Goal: Information Seeking & Learning: Learn about a topic

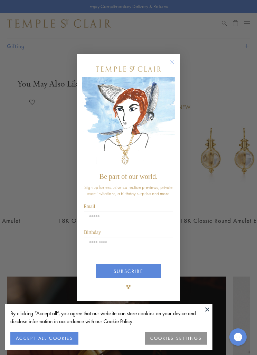
scroll to position [0, 272]
click at [169, 77] on div "POPUP Form" at bounding box center [128, 69] width 93 height 16
click at [184, 72] on div "Close dialog Be part of our world. Sign up for exclusive collection previews, p…" at bounding box center [129, 177] width 118 height 260
click at [173, 66] on circle "Close dialog" at bounding box center [172, 62] width 8 height 8
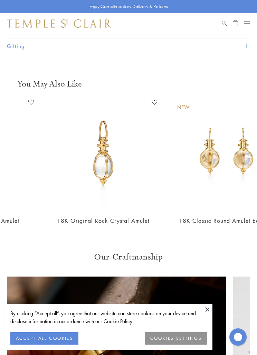
click at [170, 84] on icon "Close dialog" at bounding box center [172, 88] width 9 height 9
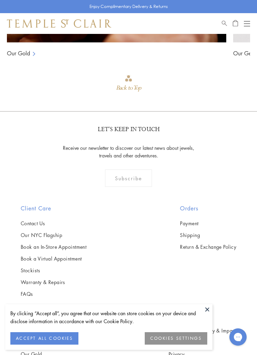
scroll to position [927, 0]
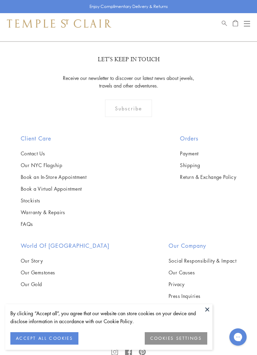
click at [44, 261] on link "Our Story" at bounding box center [65, 261] width 89 height 8
click at [48, 268] on link "Our Gemstones" at bounding box center [65, 272] width 89 height 8
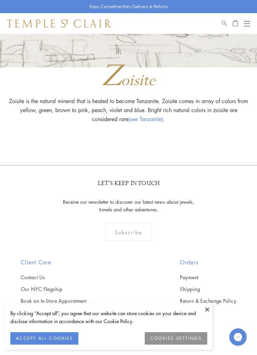
scroll to position [12751, 0]
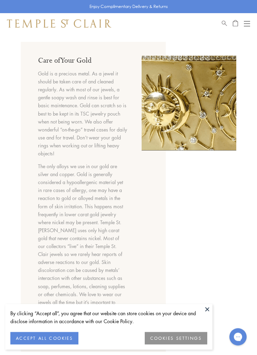
scroll to position [434, 0]
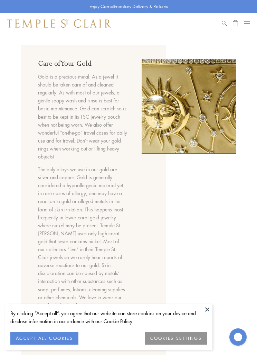
click at [255, 20] on div "Shop Shop Categories Amulets Pendants & Charms Lockets Chains & Leather Cords E…" at bounding box center [128, 23] width 257 height 21
click at [244, 27] on div "Book an Appointment" at bounding box center [236, 23] width 28 height 8
click at [241, 22] on div "Book an Appointment" at bounding box center [236, 23] width 28 height 8
click at [249, 22] on button "Open navigation" at bounding box center [247, 23] width 6 height 8
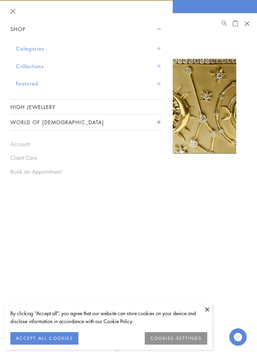
click at [255, 25] on div "Shop Shop Categories Amulets Pendants & Charms Lockets Chains & Leather Cords E…" at bounding box center [128, 23] width 257 height 21
click at [251, 25] on button "Open navigation" at bounding box center [247, 23] width 10 height 10
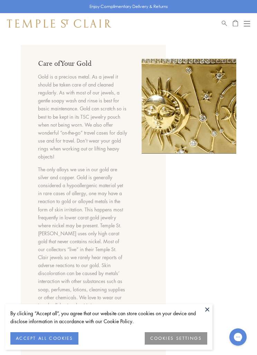
click at [256, 20] on div "Shop Shop Categories Amulets Pendants & Charms Lockets Chains & Leather Cords E…" at bounding box center [128, 23] width 257 height 21
click at [256, 27] on div "Shop Shop Categories Amulets Pendants & Charms Lockets Chains & Leather Cords E…" at bounding box center [128, 23] width 257 height 21
click at [250, 22] on button "Open navigation" at bounding box center [247, 23] width 6 height 8
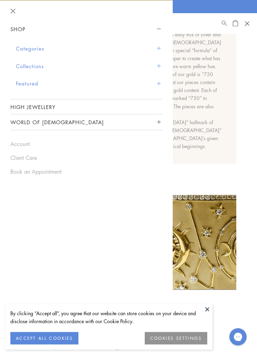
scroll to position [280, 0]
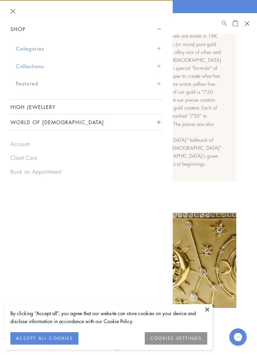
click at [161, 68] on button "Collections" at bounding box center [89, 66] width 147 height 18
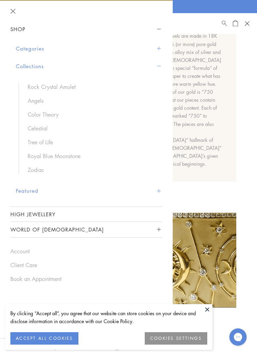
click at [101, 83] on link "Rock Crystal Amulet" at bounding box center [92, 87] width 128 height 8
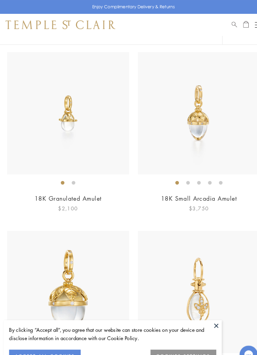
scroll to position [3649, 0]
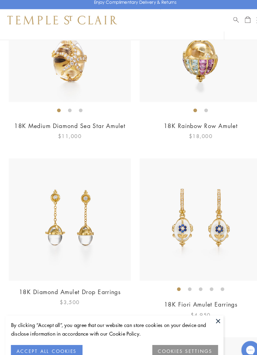
scroll to position [5437, 0]
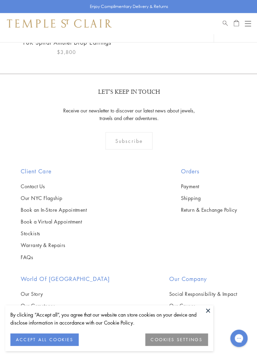
scroll to position [6374, 0]
click at [249, 19] on div "Shop Shop Categories Amulets Pendants & Charms Lockets Chains & Leather Cords E…" at bounding box center [128, 23] width 257 height 21
click at [253, 21] on div "Shop Shop Categories Amulets Pendants & Charms Lockets Chains & Leather Cords E…" at bounding box center [128, 23] width 257 height 21
click at [249, 20] on button "Open navigation" at bounding box center [247, 23] width 6 height 8
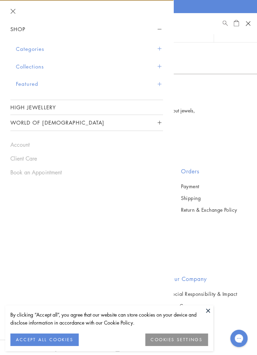
click at [251, 23] on div "Shop Shop Categories Amulets Pendants & Charms Lockets Chains & Leather Cords E…" at bounding box center [128, 23] width 257 height 21
click at [155, 47] on button "Categories" at bounding box center [89, 49] width 147 height 18
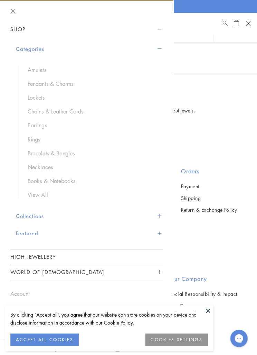
click at [120, 80] on link "Pendants & Charms" at bounding box center [92, 84] width 128 height 8
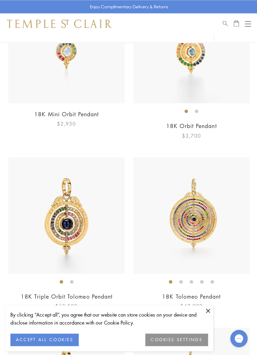
scroll to position [3383, 0]
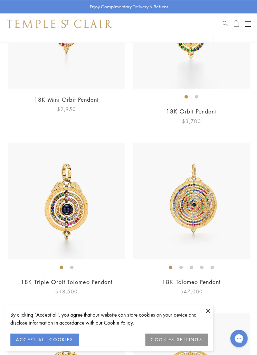
click at [201, 204] on img at bounding box center [191, 200] width 116 height 116
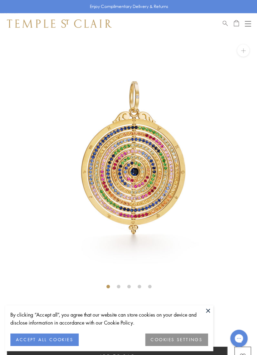
scroll to position [2, 0]
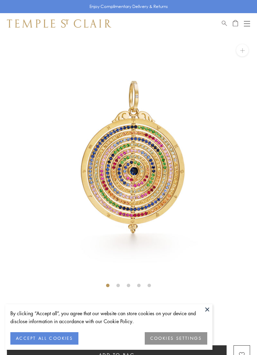
scroll to position [12, 0]
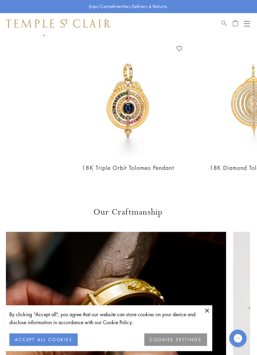
scroll to position [488, 0]
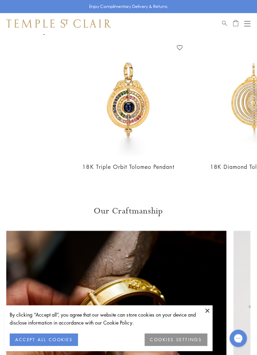
click at [62, 345] on button "ACCEPT ALL COOKIES" at bounding box center [44, 338] width 68 height 12
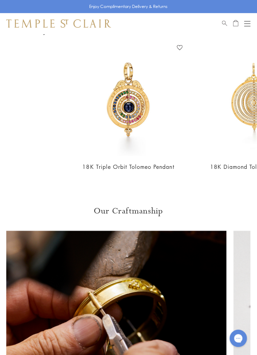
click at [61, 355] on img at bounding box center [117, 308] width 220 height 157
